Goal: Information Seeking & Learning: Learn about a topic

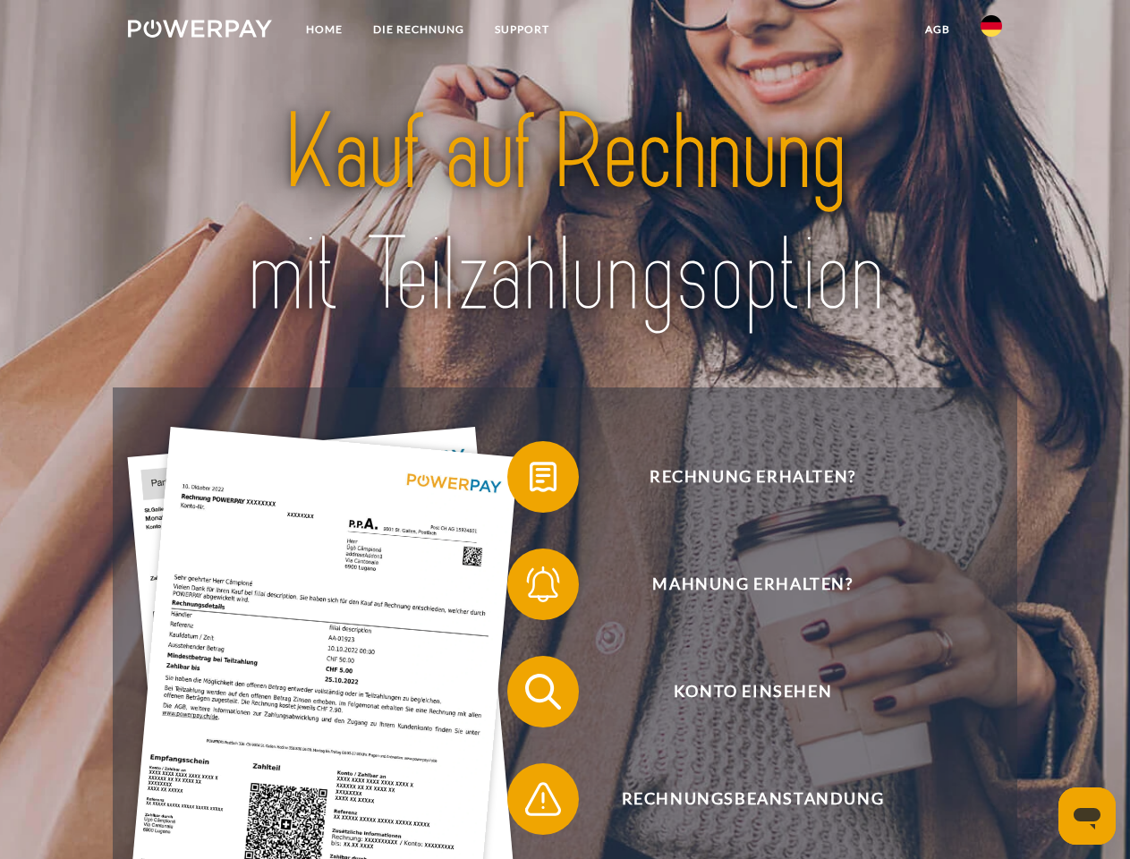
click at [200, 31] on img at bounding box center [200, 29] width 144 height 18
click at [992, 31] on img at bounding box center [991, 25] width 21 height 21
click at [937, 30] on link "agb" at bounding box center [937, 29] width 55 height 32
click at [530, 481] on span at bounding box center [516, 476] width 89 height 89
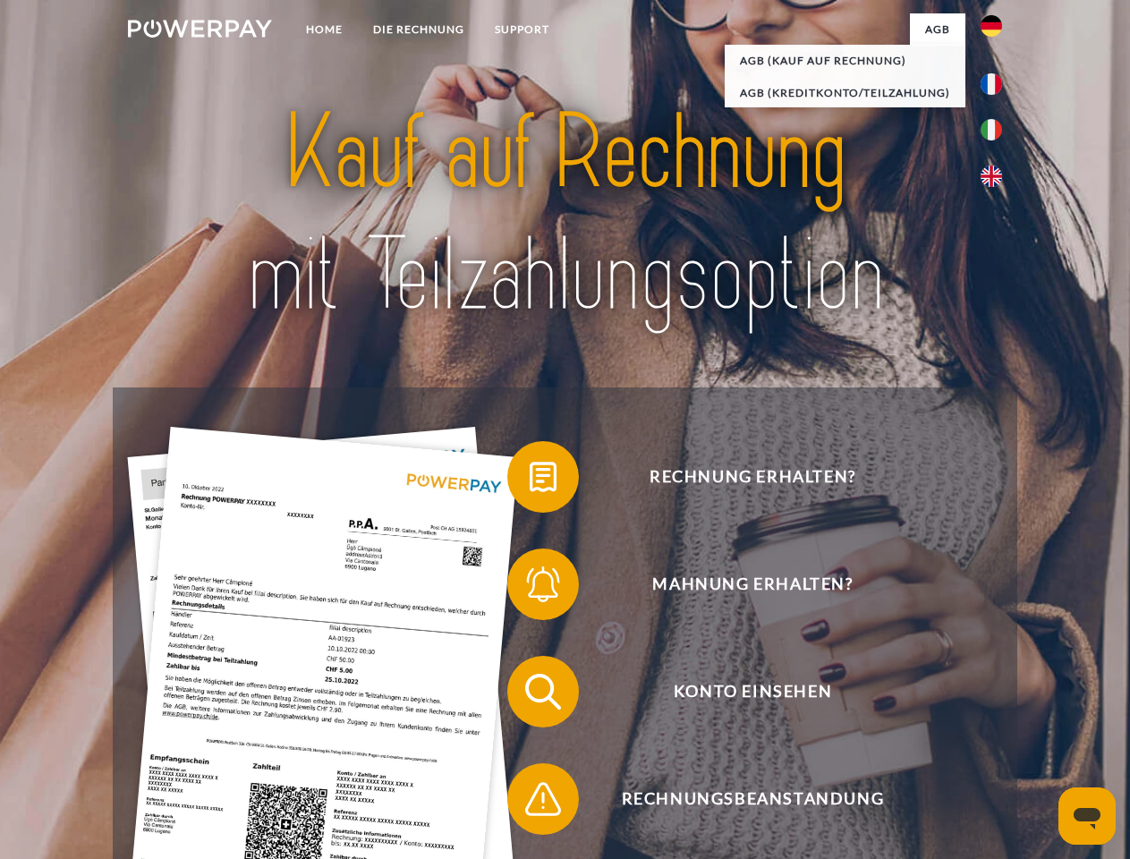
click at [530, 588] on div "Rechnung erhalten? Mahnung erhalten? Konto einsehen" at bounding box center [565, 745] width 904 height 716
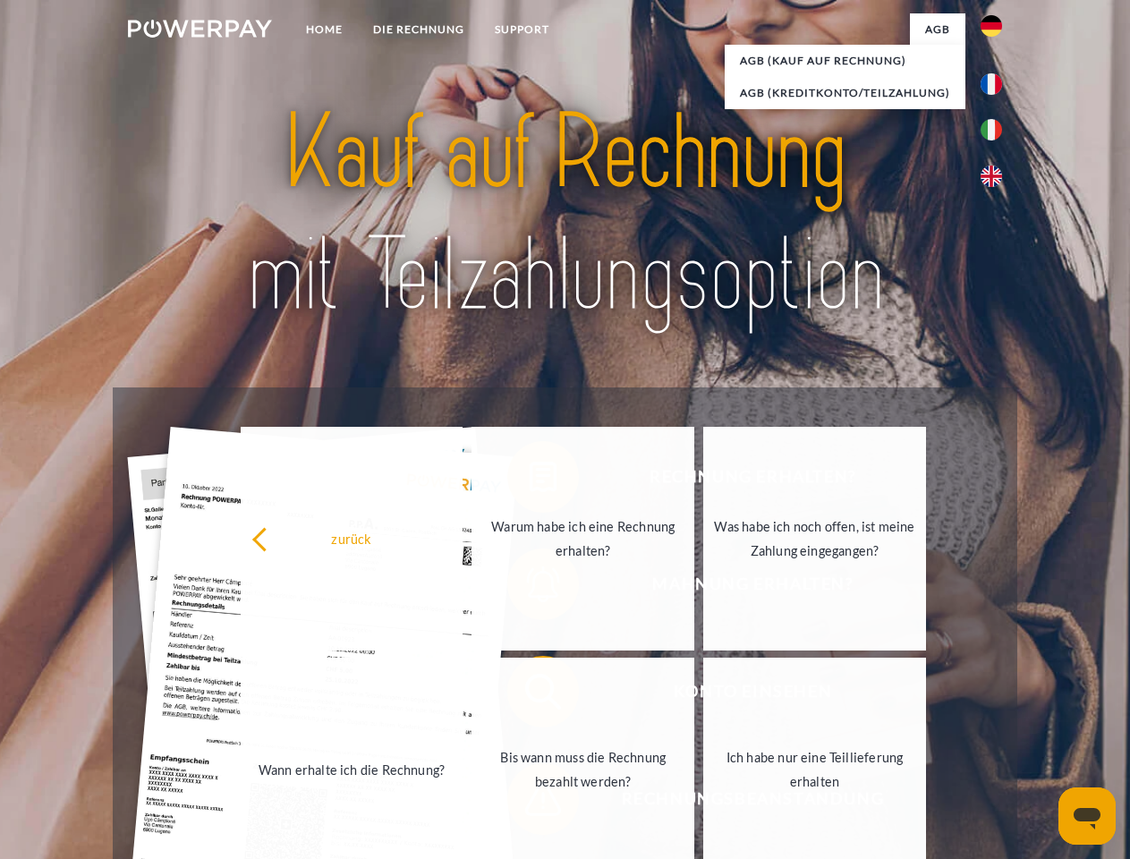
click at [530, 695] on link "Bis wann muss die Rechnung bezahlt werden?" at bounding box center [583, 770] width 223 height 224
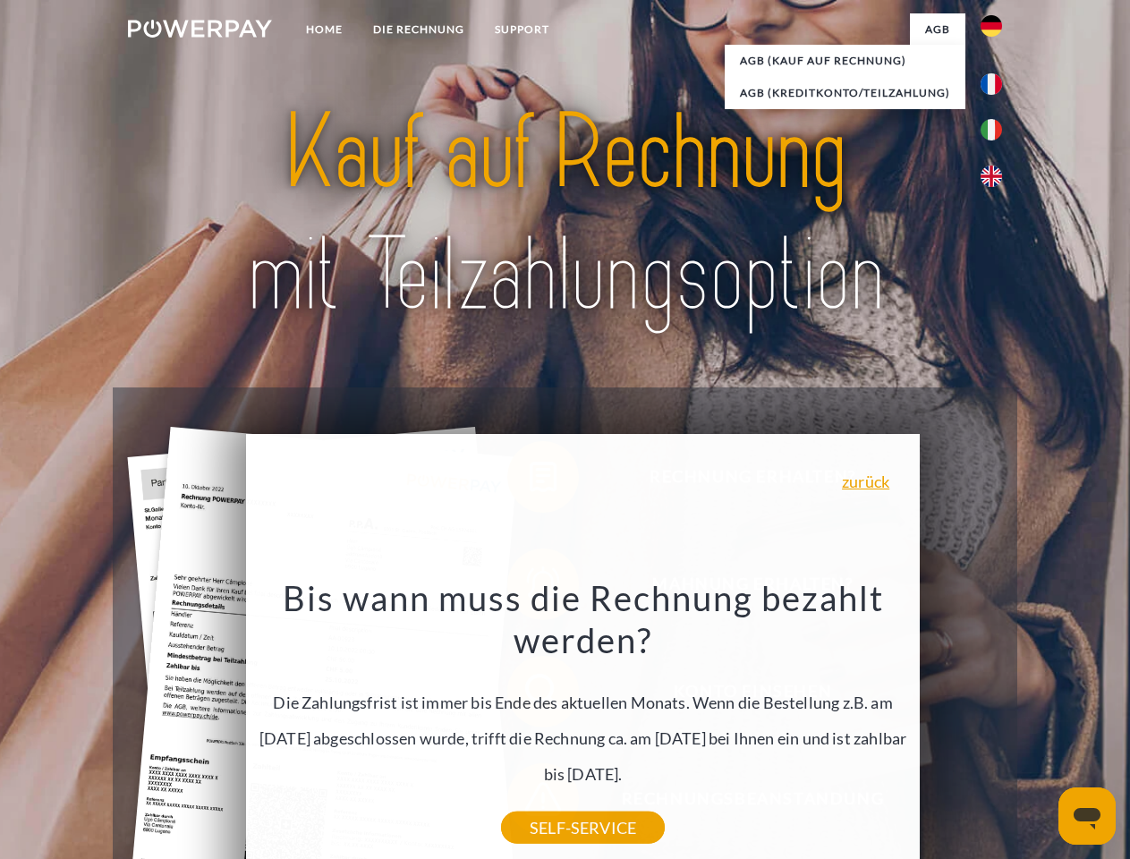
click at [1087, 816] on icon "Messaging-Fenster öffnen" at bounding box center [1087, 818] width 27 height 21
